Goal: Navigation & Orientation: Go to known website

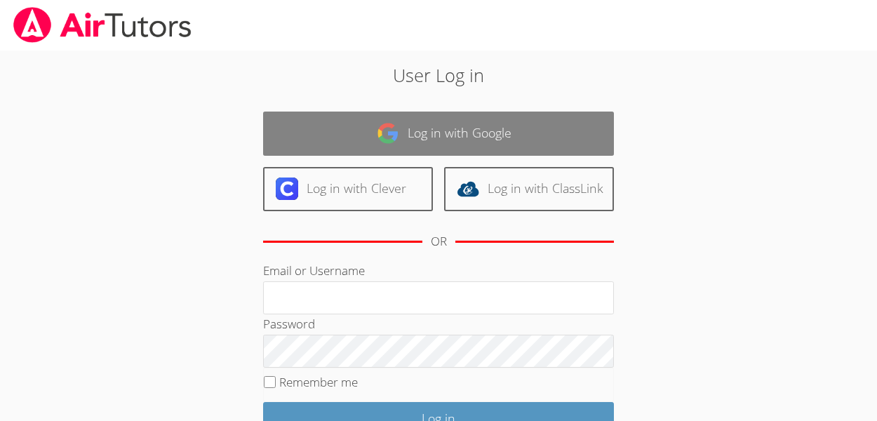
click at [403, 125] on link "Log in with Google" at bounding box center [438, 134] width 351 height 44
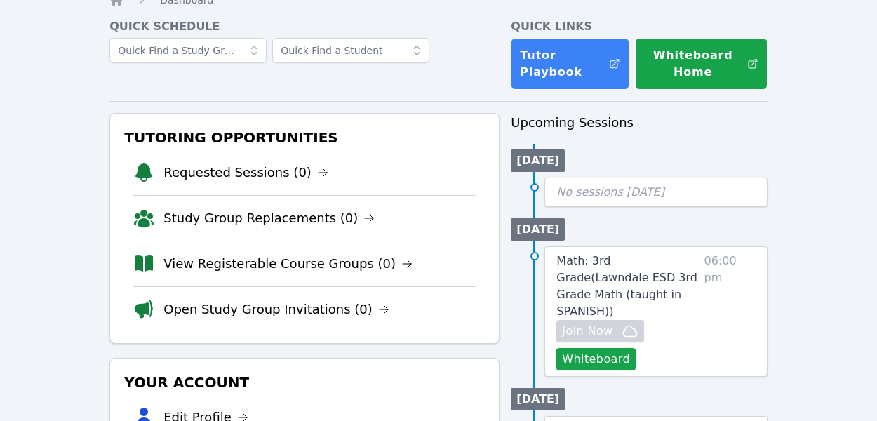
scroll to position [56, 0]
